Goal: Navigation & Orientation: Find specific page/section

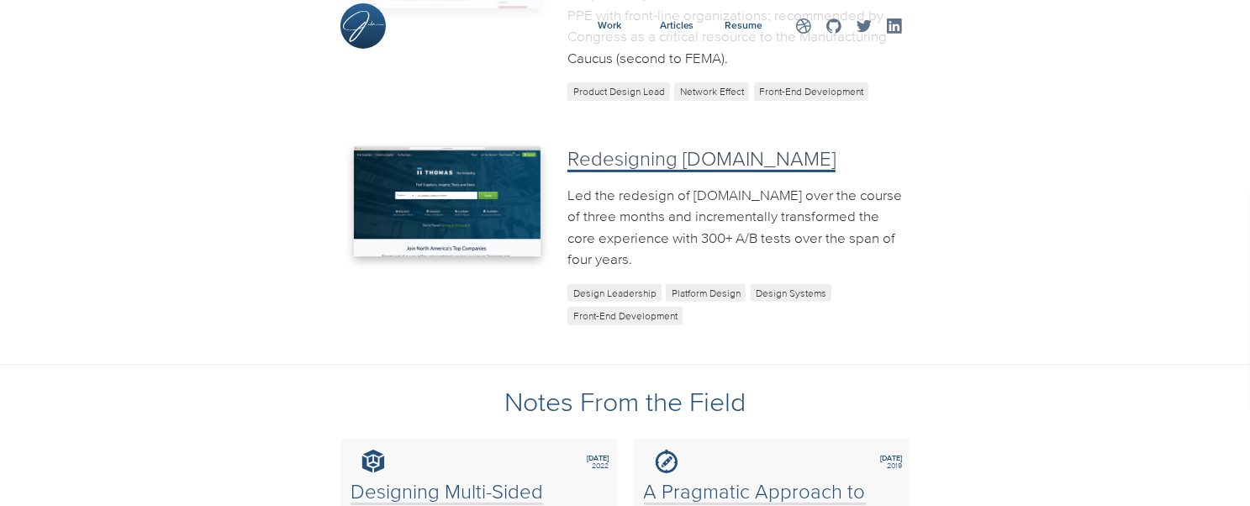
scroll to position [841, 0]
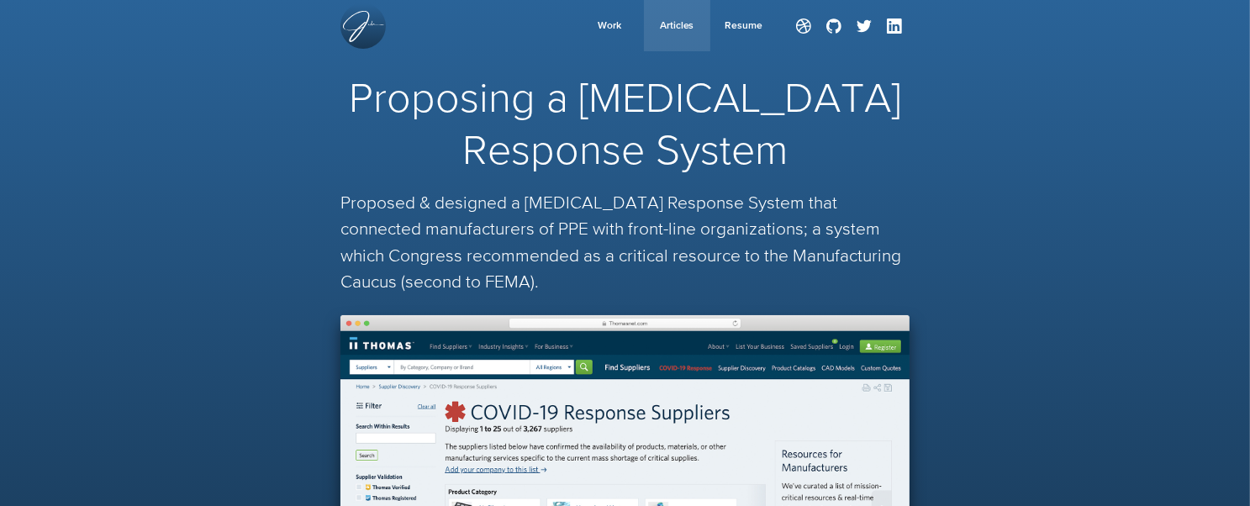
click at [667, 26] on span "Articles" at bounding box center [677, 25] width 34 height 12
